Goal: Information Seeking & Learning: Learn about a topic

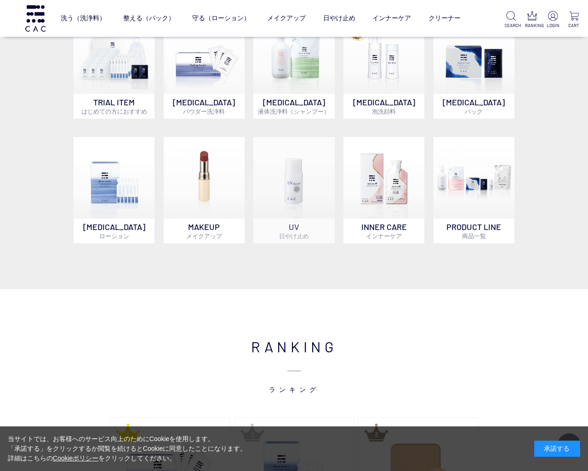
scroll to position [606, 0]
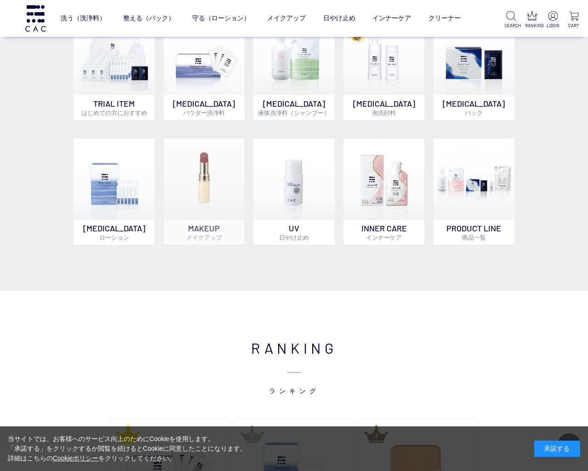
click at [207, 178] on img at bounding box center [204, 178] width 81 height 81
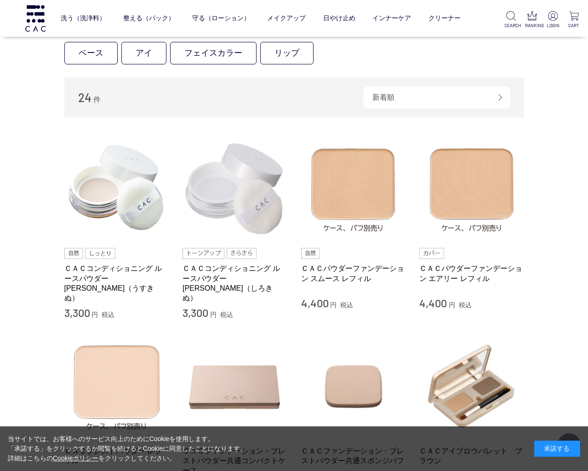
scroll to position [265, 0]
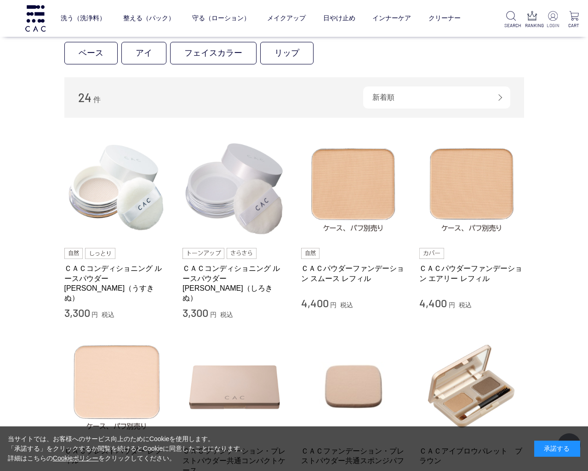
click at [554, 16] on img at bounding box center [553, 16] width 10 height 10
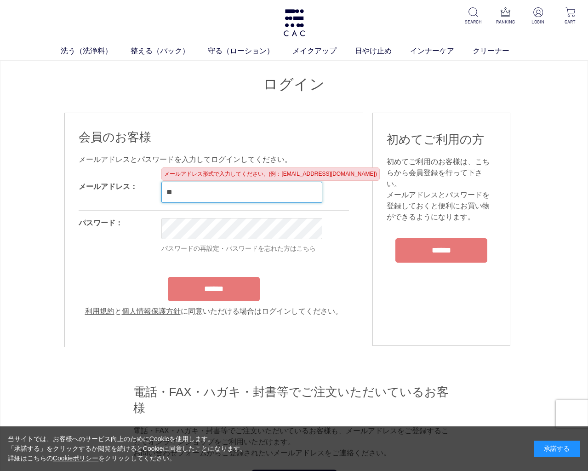
type input "*"
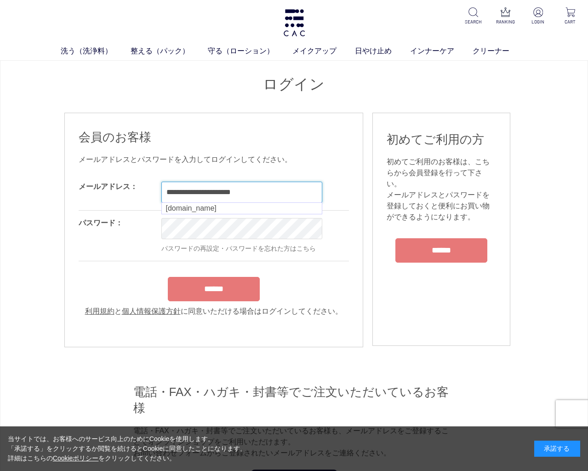
type input "**********"
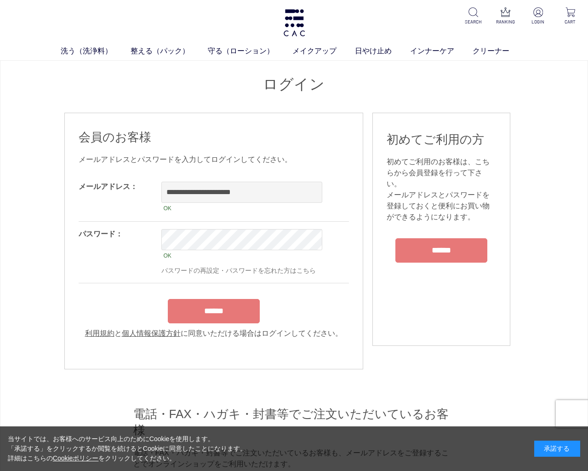
click at [237, 298] on div "******" at bounding box center [214, 308] width 271 height 29
click at [236, 314] on input "******" at bounding box center [214, 311] width 92 height 24
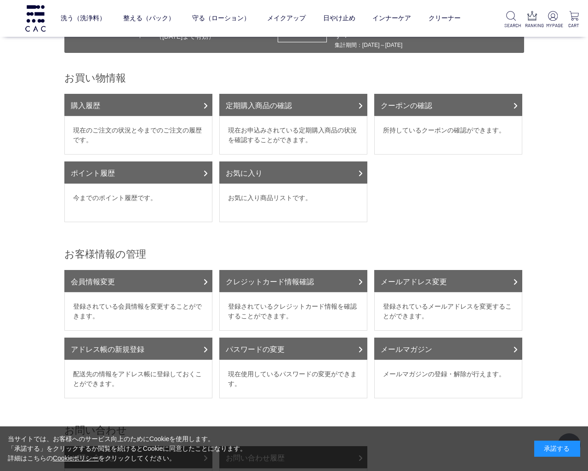
scroll to position [79, 0]
click at [170, 287] on link "会員情報変更" at bounding box center [138, 281] width 148 height 22
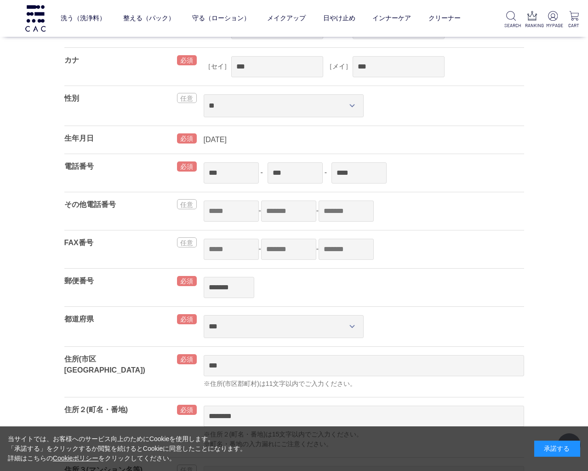
scroll to position [151, 0]
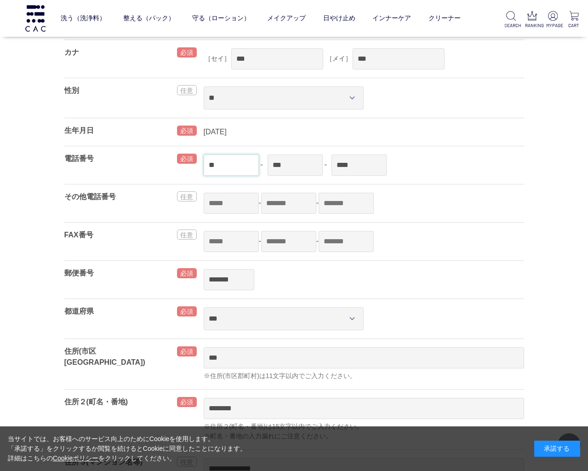
type input "*"
type input "****"
type input "*"
type input "**"
type input "*"
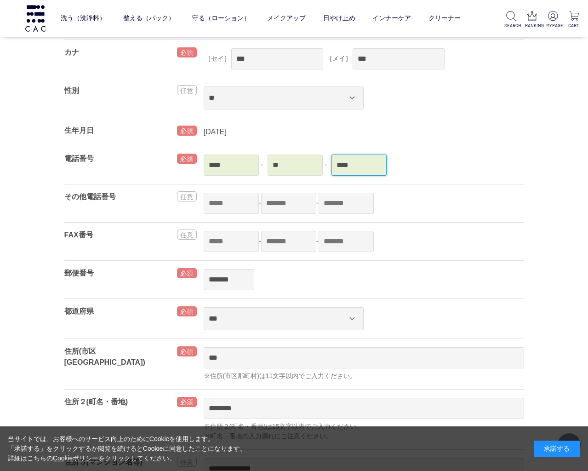
type input "****"
type input "*"
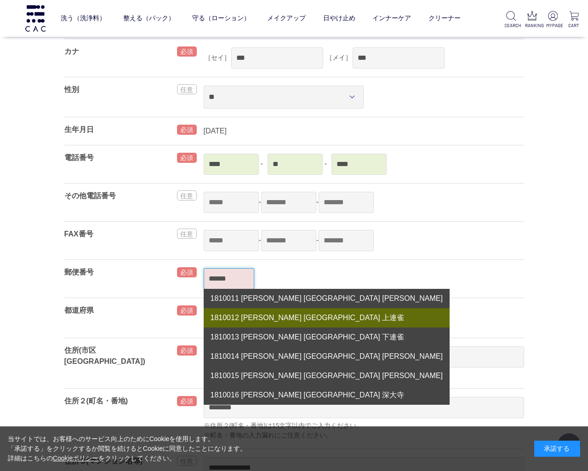
scroll to position [153, 0]
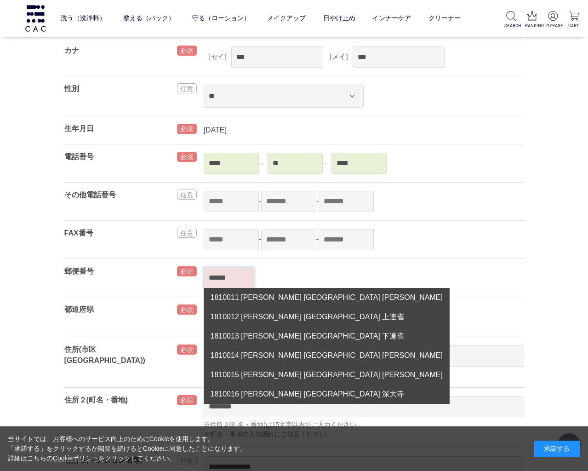
click at [236, 276] on input "******" at bounding box center [229, 277] width 51 height 21
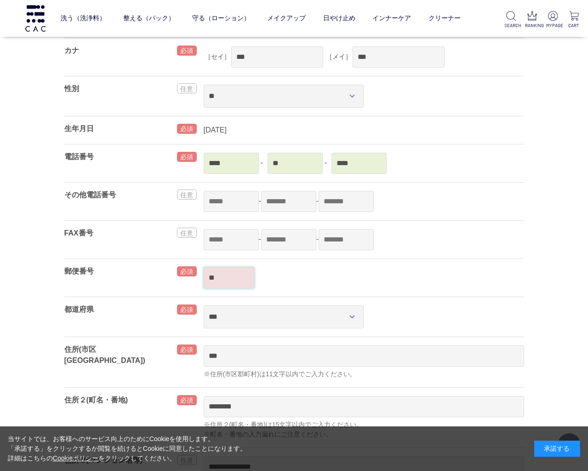
type input "*"
type input "*******"
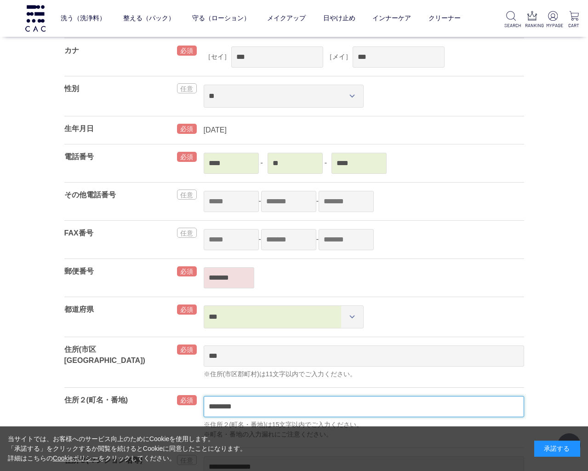
type input "***"
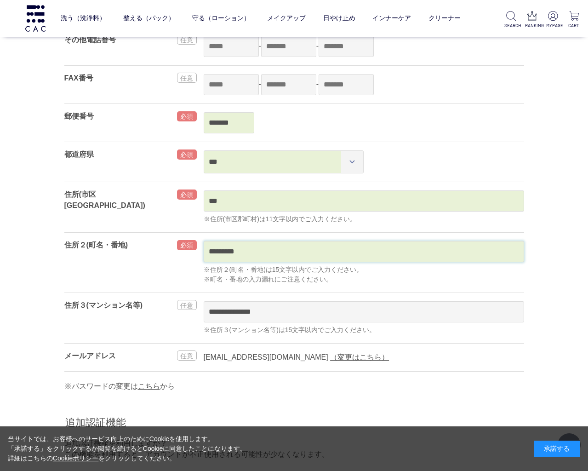
scroll to position [309, 0]
type input "*********"
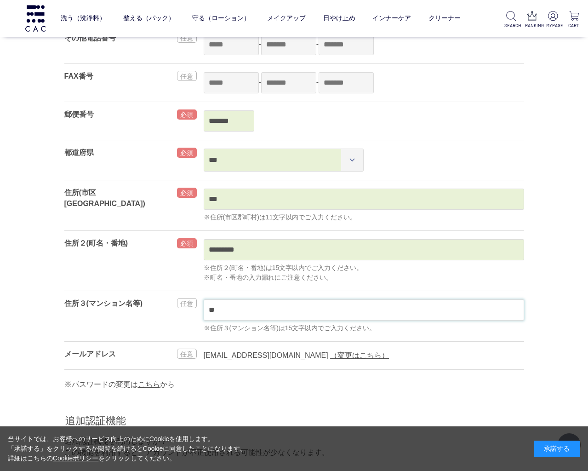
type input "*"
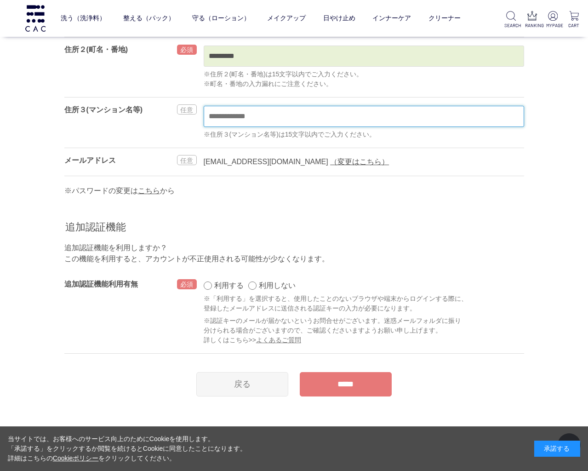
scroll to position [504, 0]
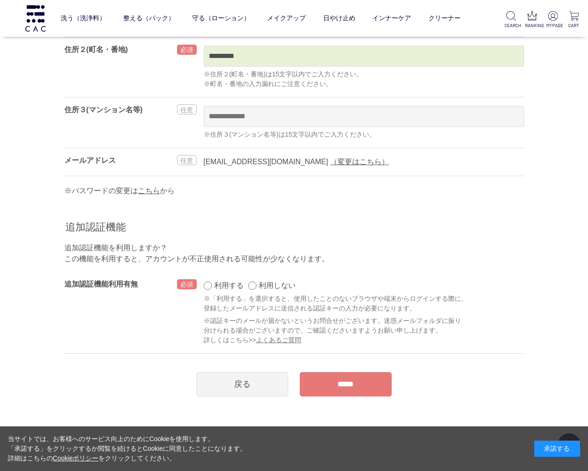
click at [319, 382] on input "*****" at bounding box center [346, 384] width 92 height 24
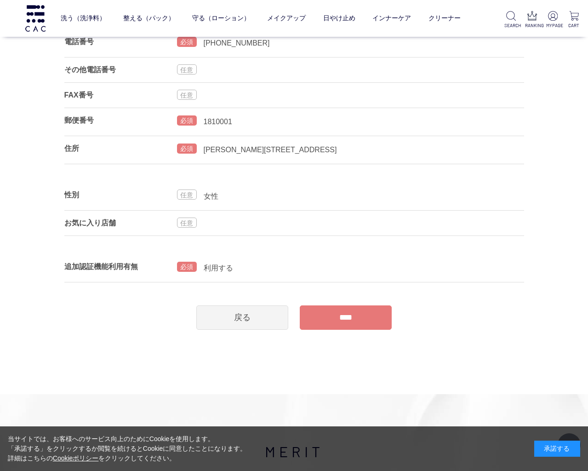
scroll to position [225, 0]
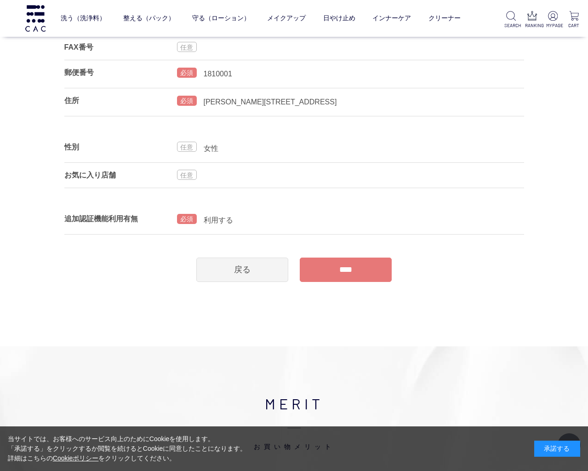
click at [336, 273] on input "****" at bounding box center [346, 270] width 92 height 24
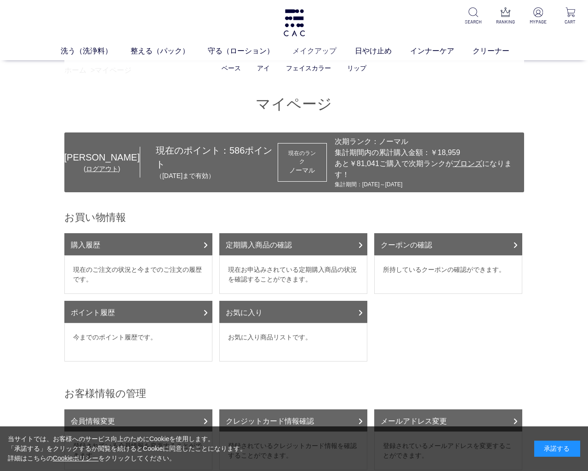
click at [303, 54] on link "メイクアップ" at bounding box center [324, 51] width 63 height 11
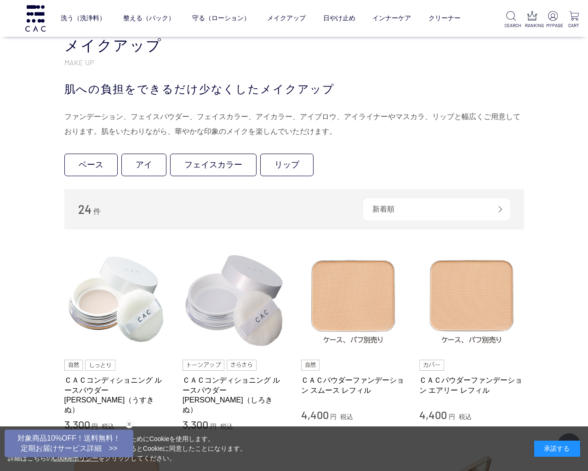
scroll to position [157, 0]
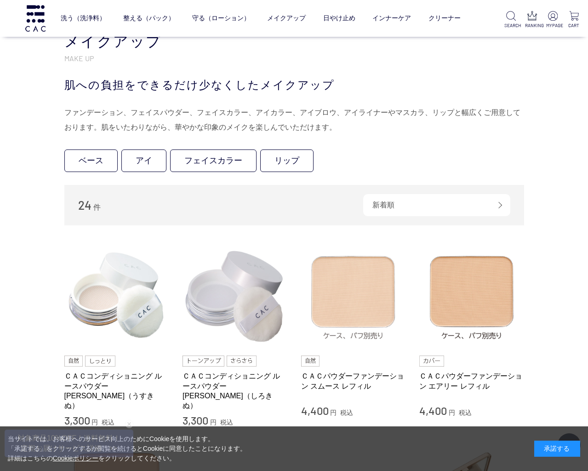
click at [337, 288] on img at bounding box center [353, 296] width 105 height 105
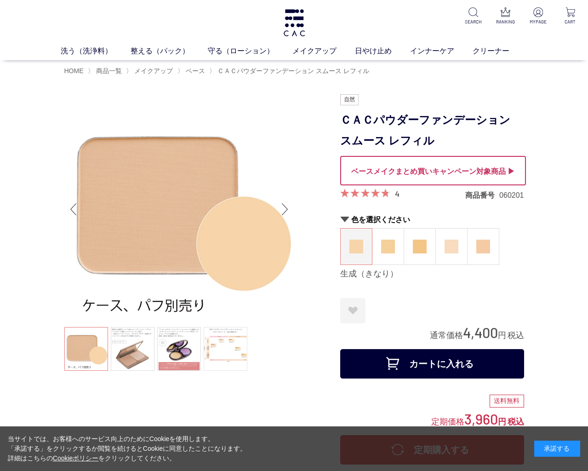
click at [225, 355] on link at bounding box center [226, 349] width 44 height 44
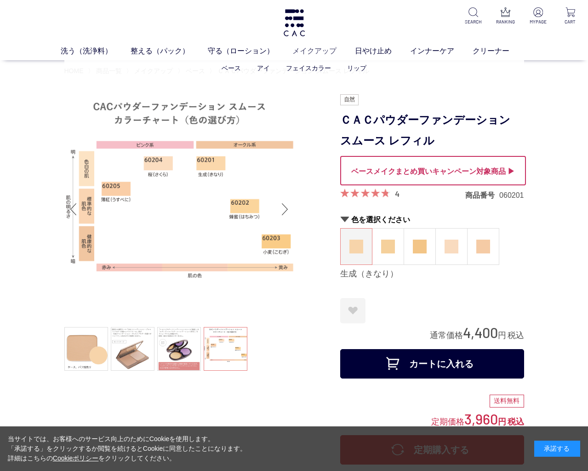
click at [313, 52] on link "メイクアップ" at bounding box center [324, 51] width 63 height 11
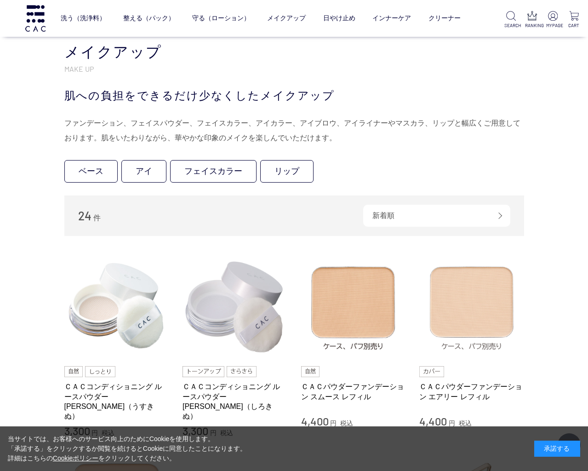
scroll to position [146, 0]
click at [469, 311] on img at bounding box center [472, 306] width 105 height 105
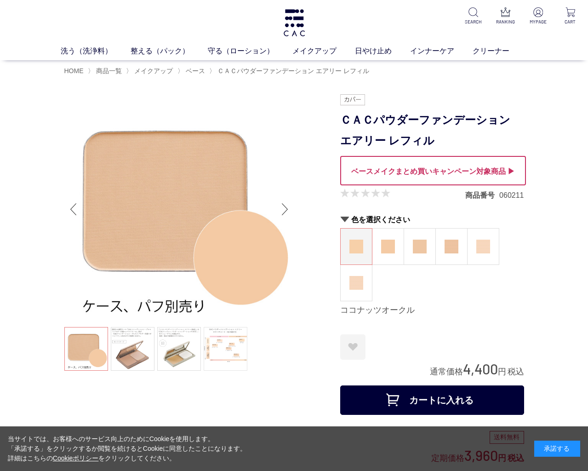
click at [236, 348] on link at bounding box center [226, 349] width 44 height 44
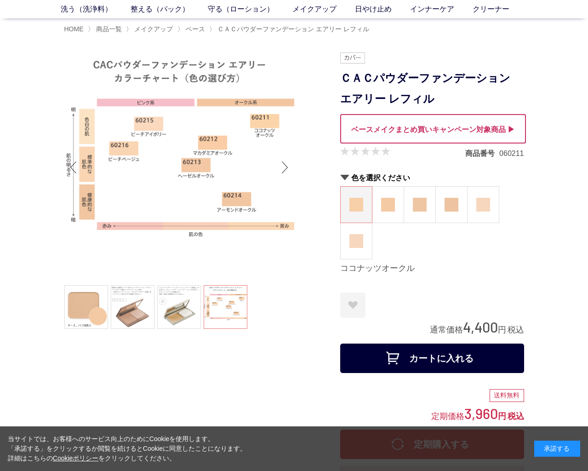
scroll to position [43, 0]
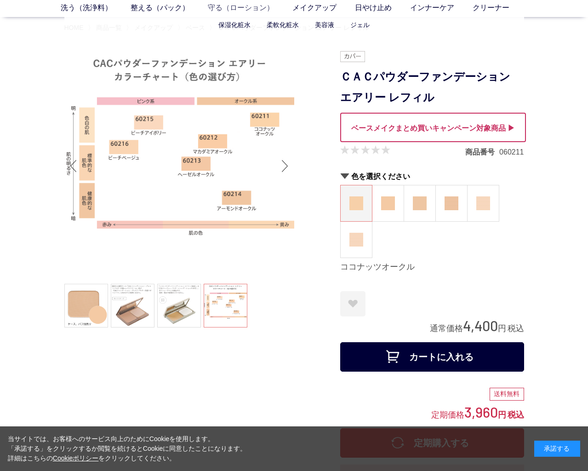
click at [222, 4] on link "守る（ローション）" at bounding box center [250, 7] width 85 height 11
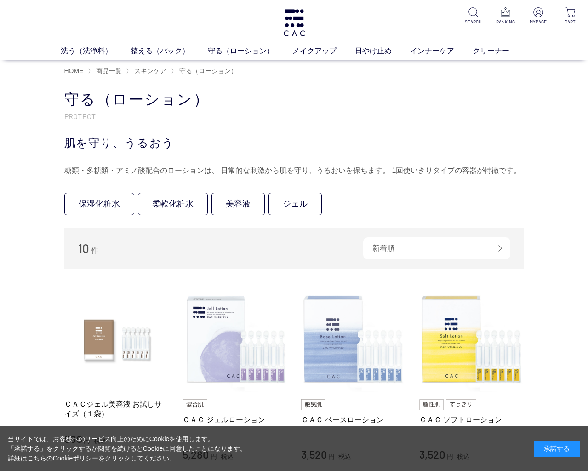
click at [312, 349] on img at bounding box center [353, 339] width 105 height 105
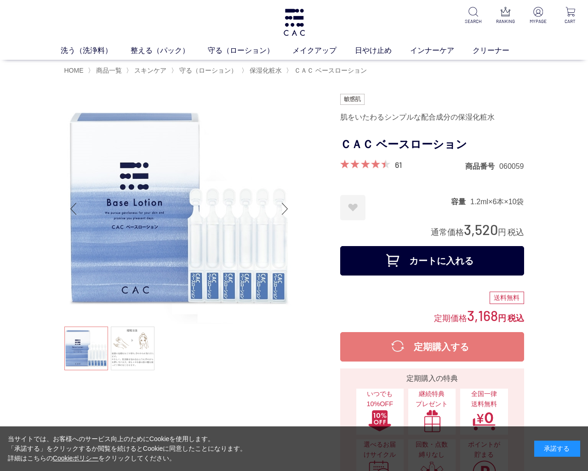
scroll to position [0, 0]
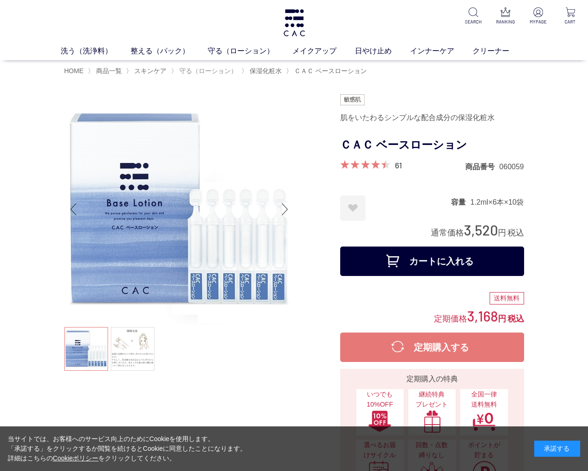
click at [216, 70] on span "守る（ローション）" at bounding box center [208, 70] width 58 height 7
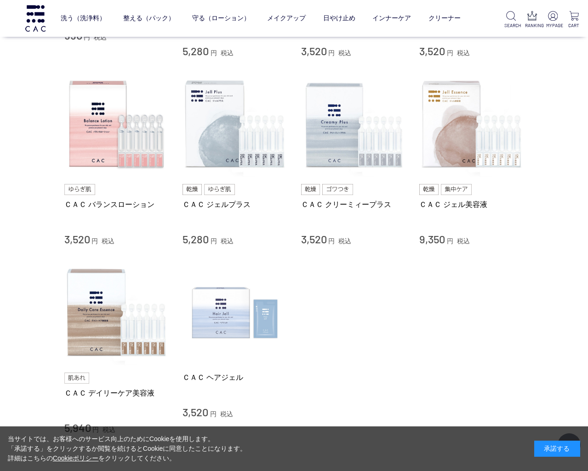
scroll to position [344, 0]
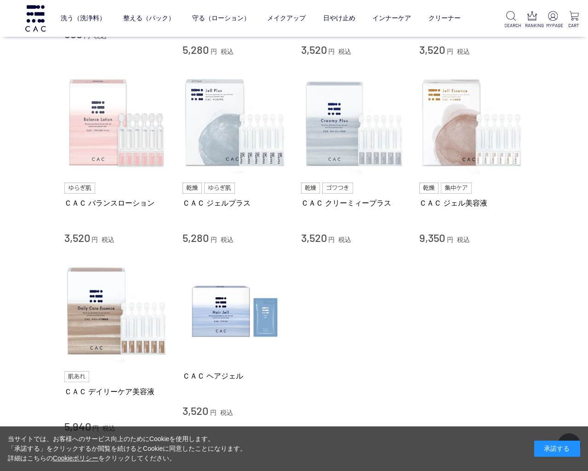
click at [128, 160] on img at bounding box center [116, 123] width 105 height 105
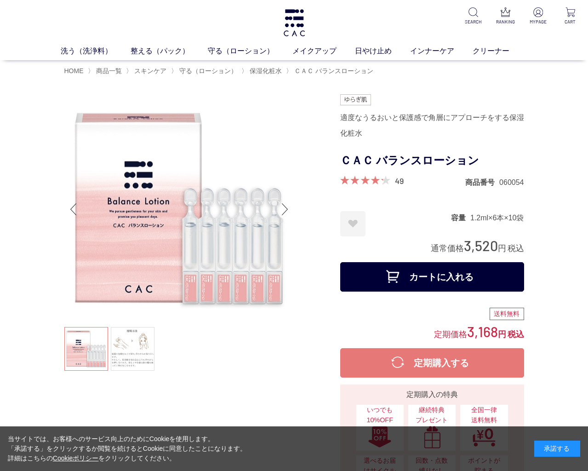
scroll to position [1, 0]
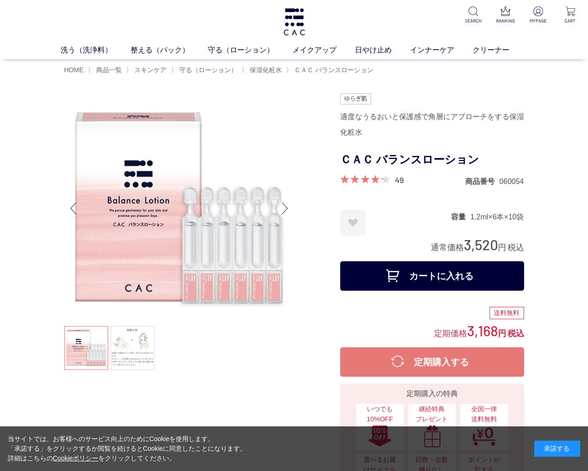
click at [135, 351] on link at bounding box center [133, 348] width 44 height 44
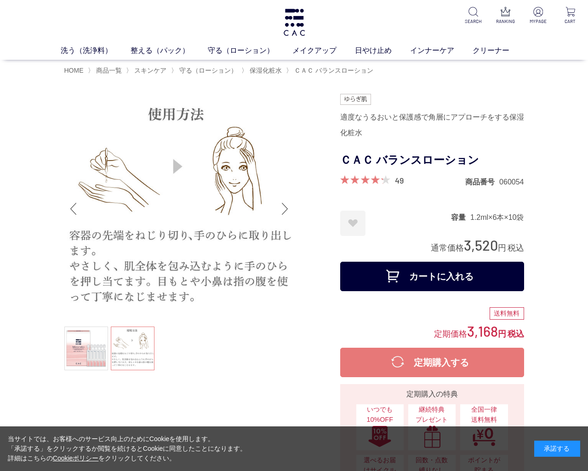
scroll to position [0, 0]
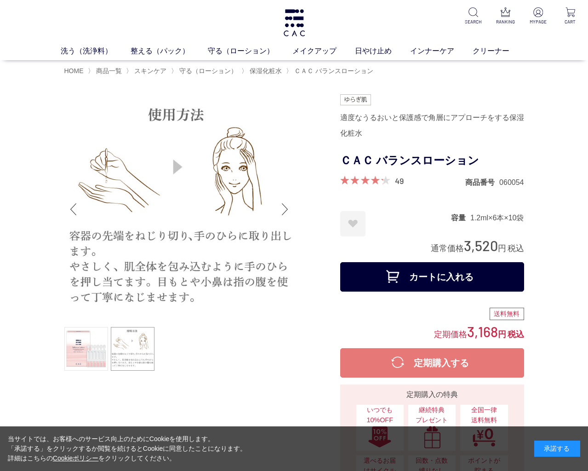
click at [87, 354] on link at bounding box center [86, 349] width 44 height 44
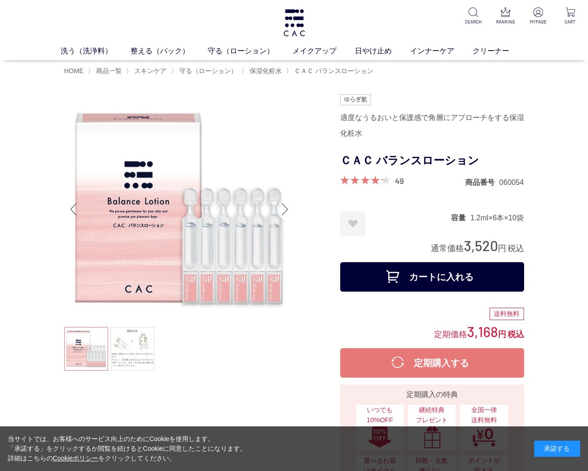
scroll to position [0, 0]
click at [225, 67] on link "保湿化粧水" at bounding box center [235, 67] width 32 height 7
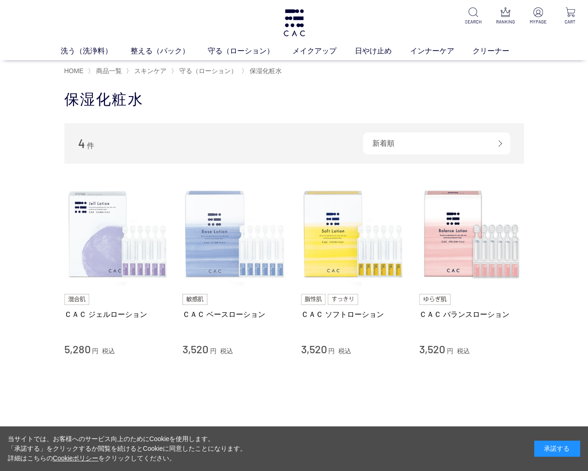
click at [211, 256] on img at bounding box center [235, 234] width 105 height 105
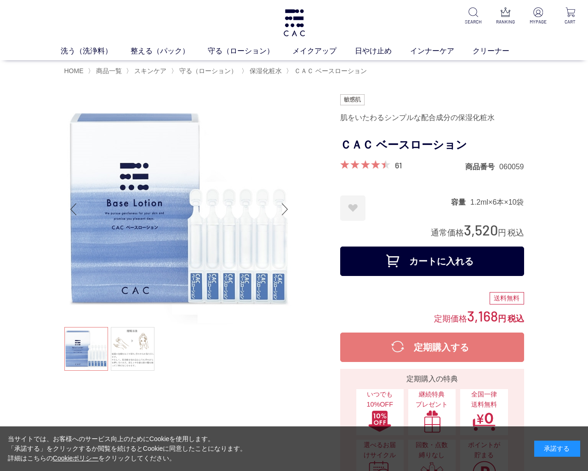
scroll to position [16, 0]
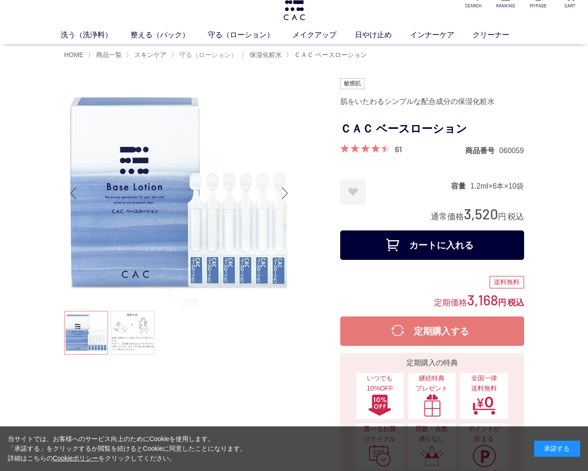
click at [215, 55] on span "守る（ローション）" at bounding box center [208, 54] width 58 height 7
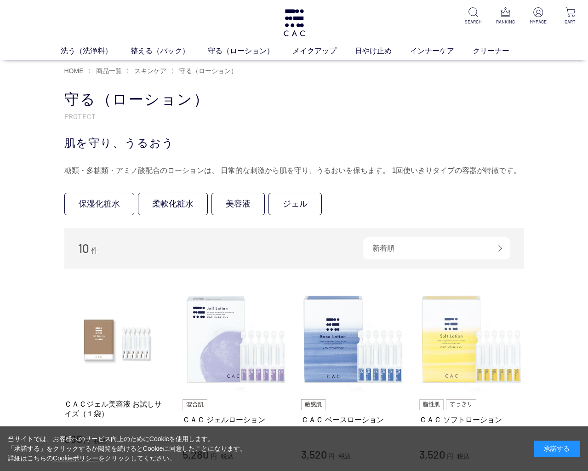
click at [459, 343] on img at bounding box center [472, 339] width 105 height 105
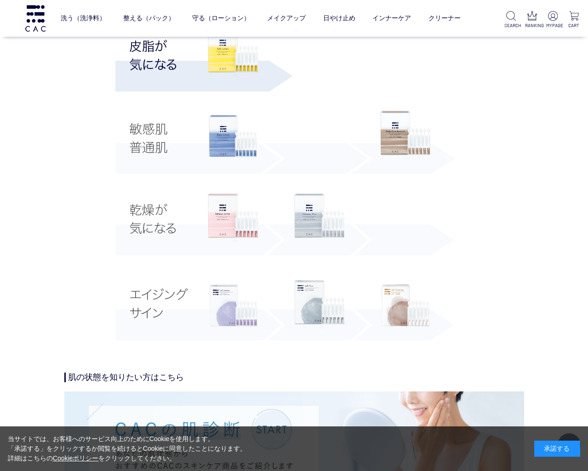
scroll to position [1701, 0]
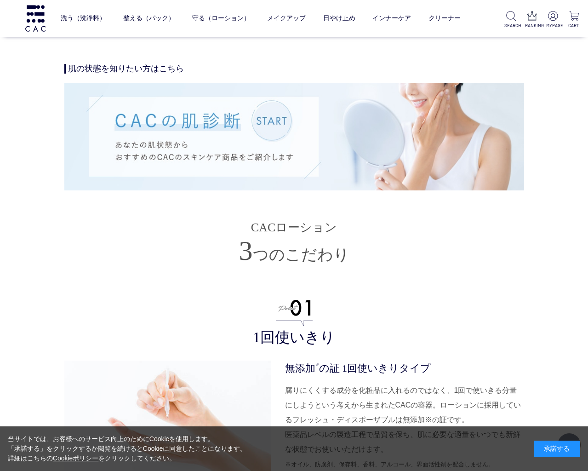
click at [424, 317] on h3 "1回使いきり" at bounding box center [294, 323] width 460 height 47
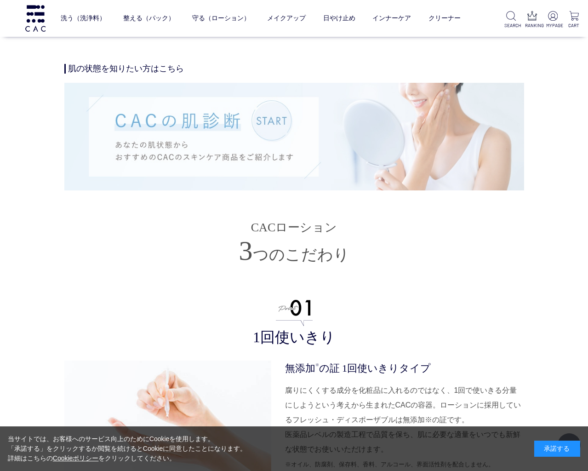
scroll to position [2001, 0]
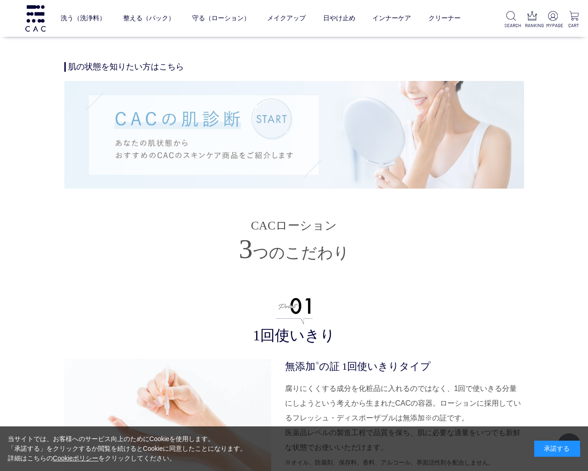
click at [275, 116] on img at bounding box center [294, 134] width 460 height 107
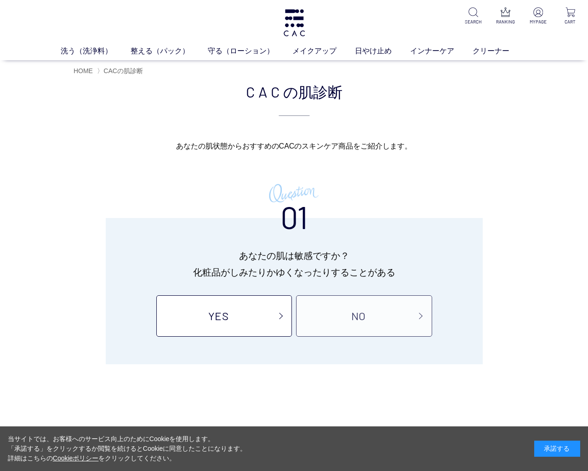
click at [386, 315] on link "NO" at bounding box center [364, 315] width 136 height 41
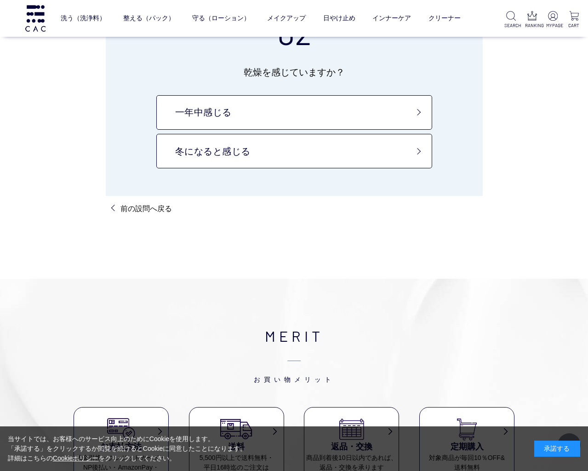
scroll to position [86, 0]
click at [219, 151] on link "冬になると感じる" at bounding box center [294, 150] width 276 height 35
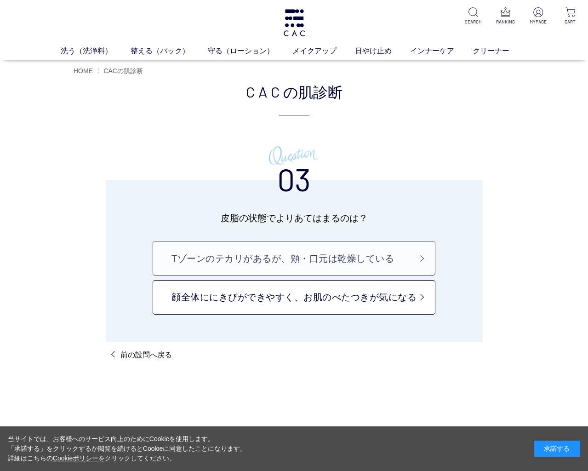
click at [313, 261] on link "Tゾーンのテカリがあるが、頬・口元は乾燥している" at bounding box center [294, 258] width 283 height 35
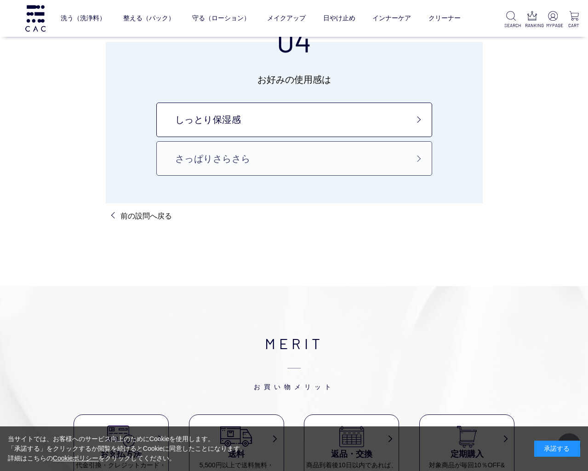
scroll to position [80, 0]
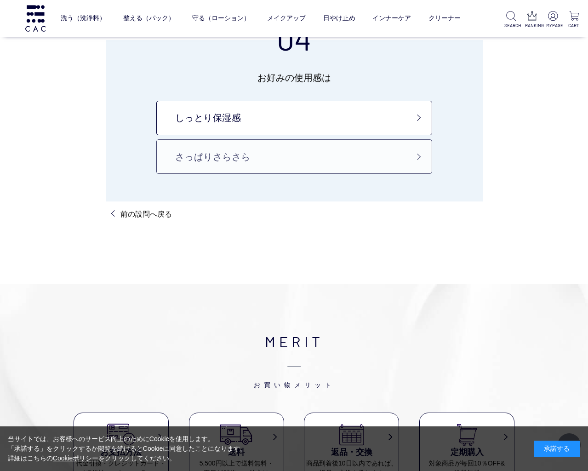
click at [284, 162] on link "さっぱりさらさら" at bounding box center [294, 156] width 276 height 35
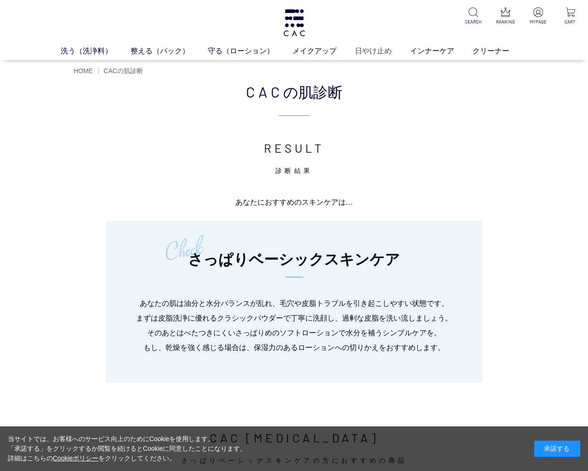
click at [375, 51] on link "日やけ止め" at bounding box center [382, 51] width 55 height 11
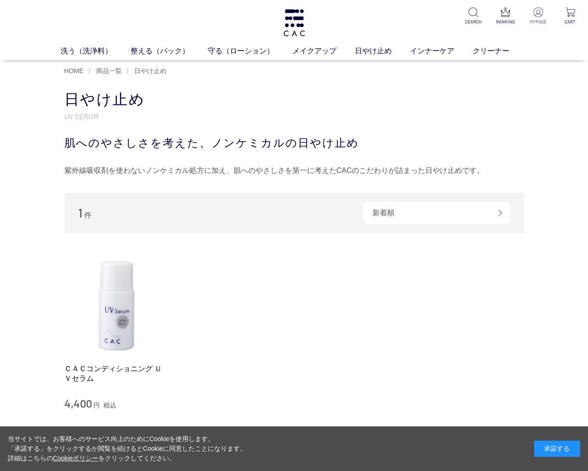
click at [537, 14] on img at bounding box center [539, 12] width 10 height 10
